Goal: Use online tool/utility: Utilize a website feature to perform a specific function

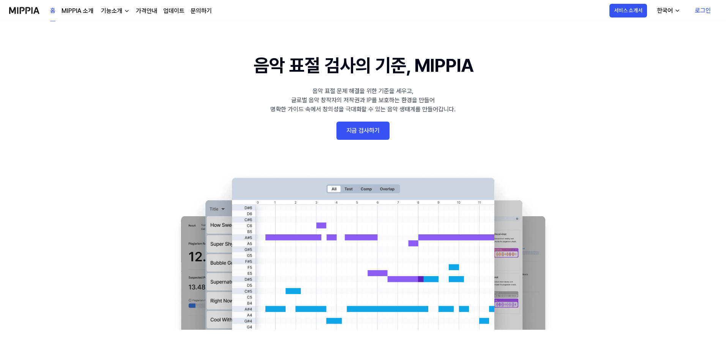
click at [358, 136] on link "지금 검사하기" at bounding box center [362, 130] width 53 height 18
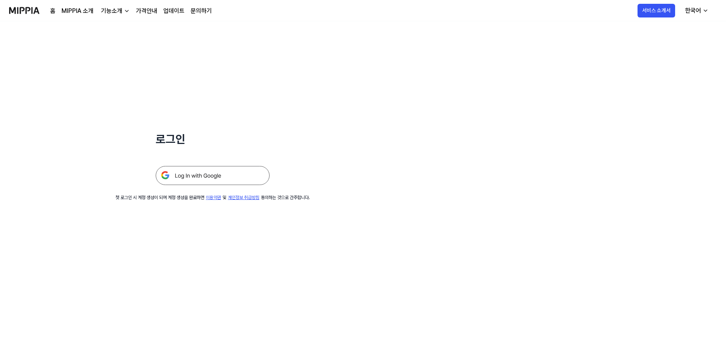
click at [246, 170] on img at bounding box center [213, 175] width 114 height 19
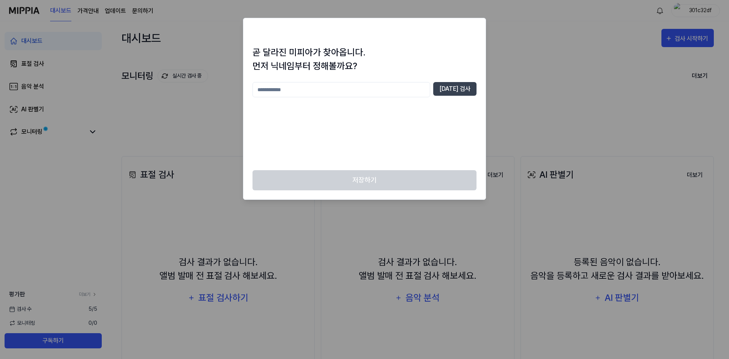
click at [355, 89] on input "text" at bounding box center [341, 89] width 178 height 15
type input "*"
type input "****"
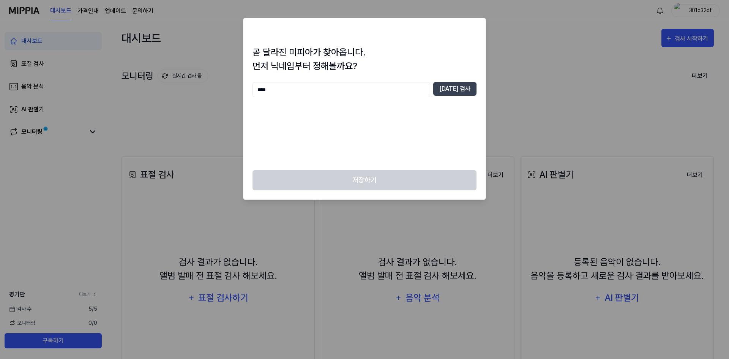
click at [472, 82] on div "곧 달라진 미피아가 찾아옵니다. 먼저 닉네임부터 정해볼까요? **** [DATE] 검사" at bounding box center [364, 108] width 242 height 125
click at [468, 92] on button "[DATE] 검사" at bounding box center [454, 89] width 43 height 14
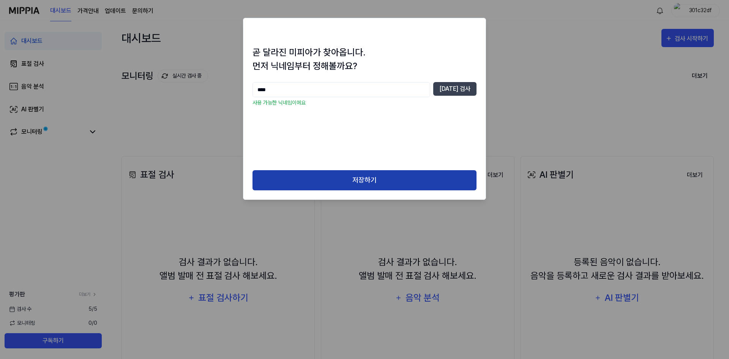
click at [421, 185] on button "저장하기" at bounding box center [364, 180] width 224 height 20
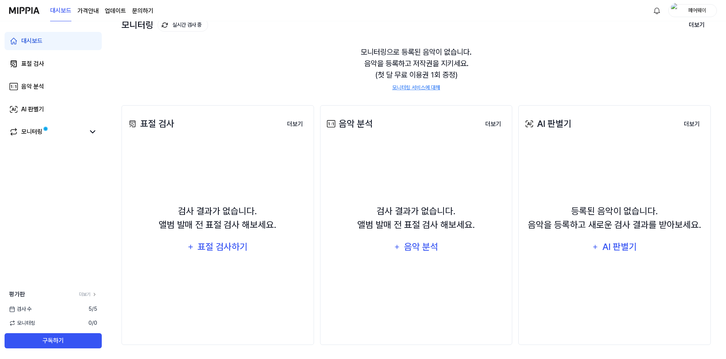
scroll to position [52, 0]
click at [217, 250] on div "표절 검사하기" at bounding box center [223, 245] width 52 height 14
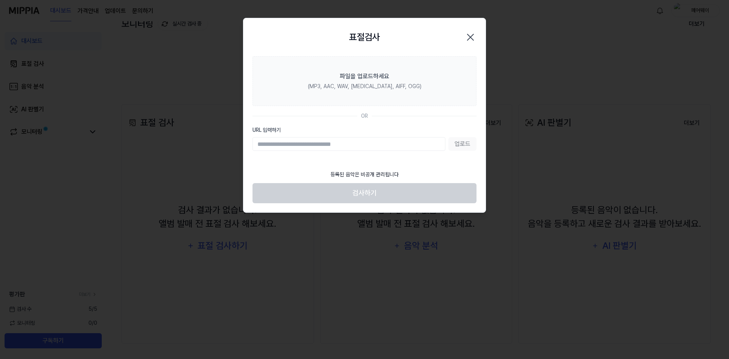
click at [470, 37] on icon "button" at bounding box center [470, 37] width 6 height 6
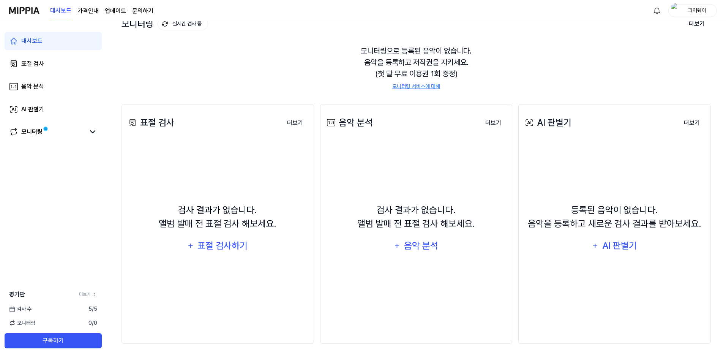
click at [691, 16] on div "페어웨이" at bounding box center [692, 10] width 49 height 13
click at [35, 73] on div "대시보드 표절 검사 음악 분석 AI 판별기 모니터링" at bounding box center [53, 86] width 106 height 131
click at [44, 89] on div "음악 분석" at bounding box center [32, 86] width 23 height 9
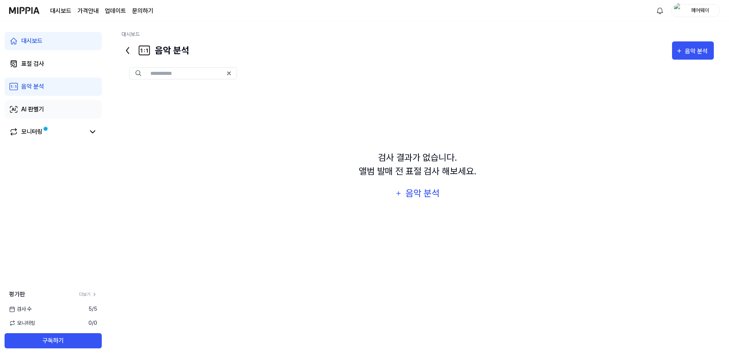
click at [65, 113] on link "AI 판별기" at bounding box center [53, 109] width 97 height 18
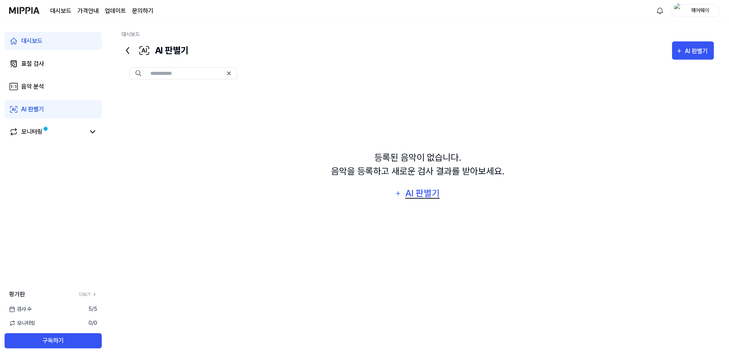
click at [421, 193] on div "AI 판별기" at bounding box center [422, 193] width 36 height 14
